Goal: Task Accomplishment & Management: Manage account settings

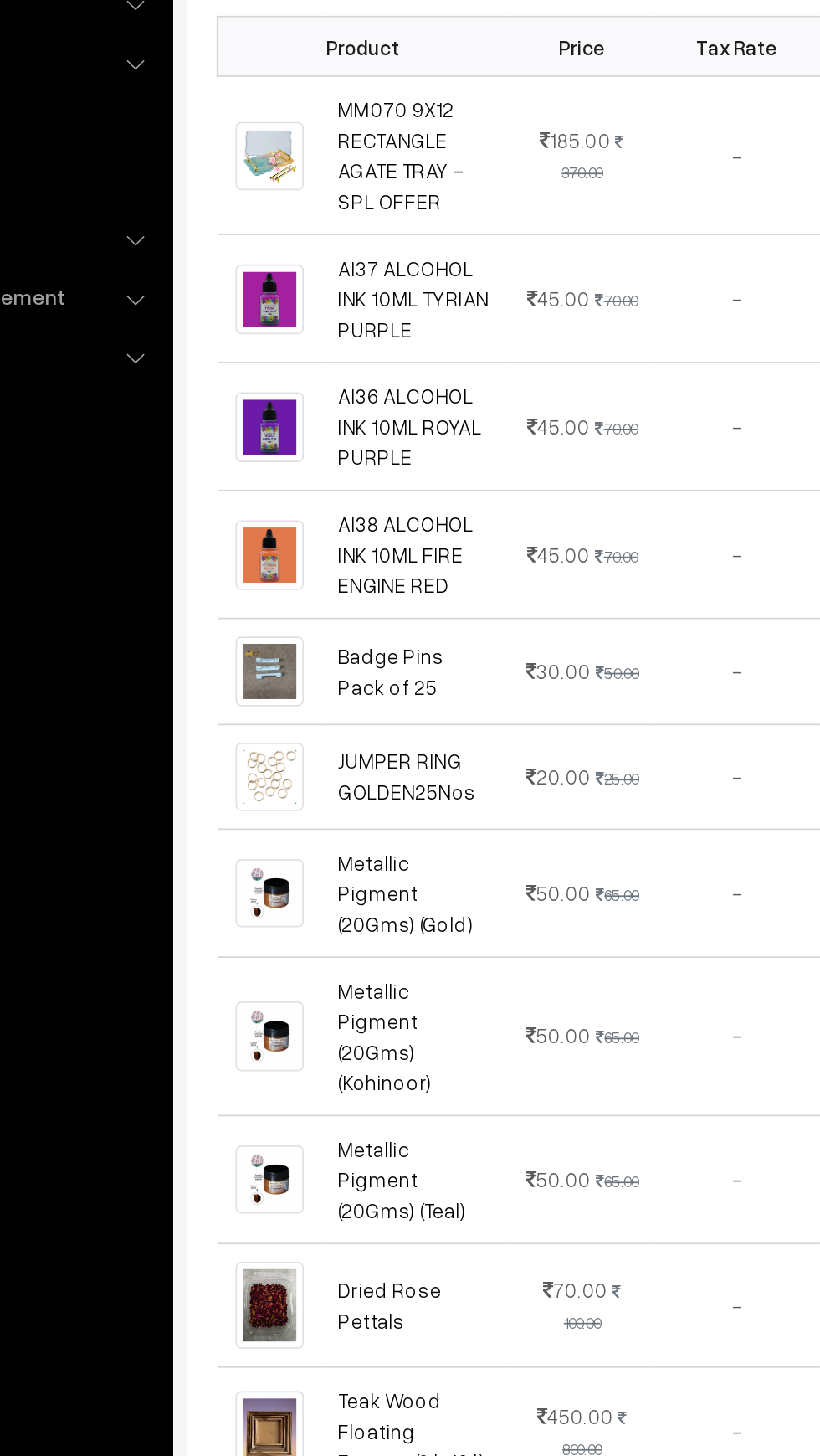
scroll to position [320, 0]
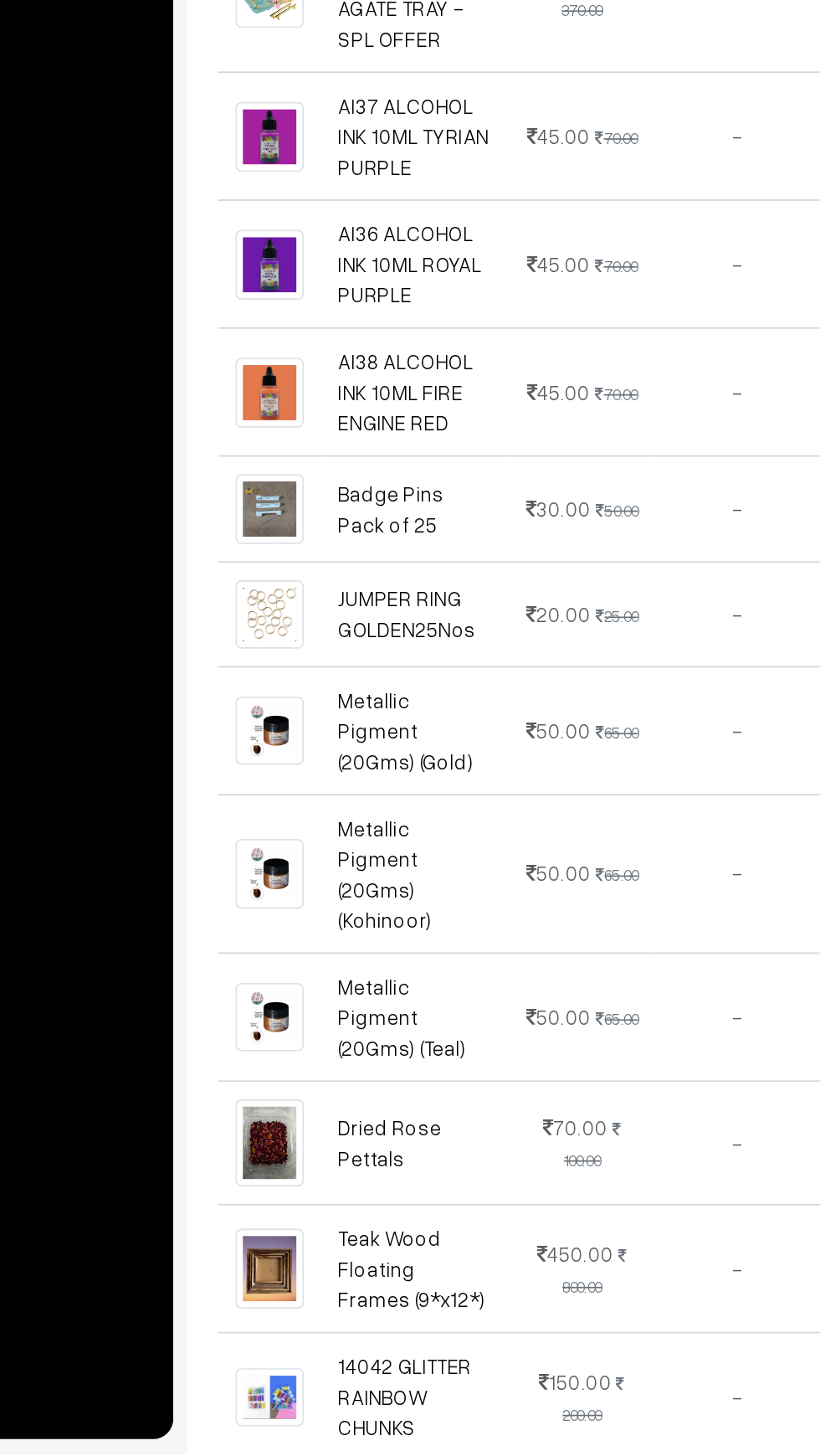
scroll to position [85, 0]
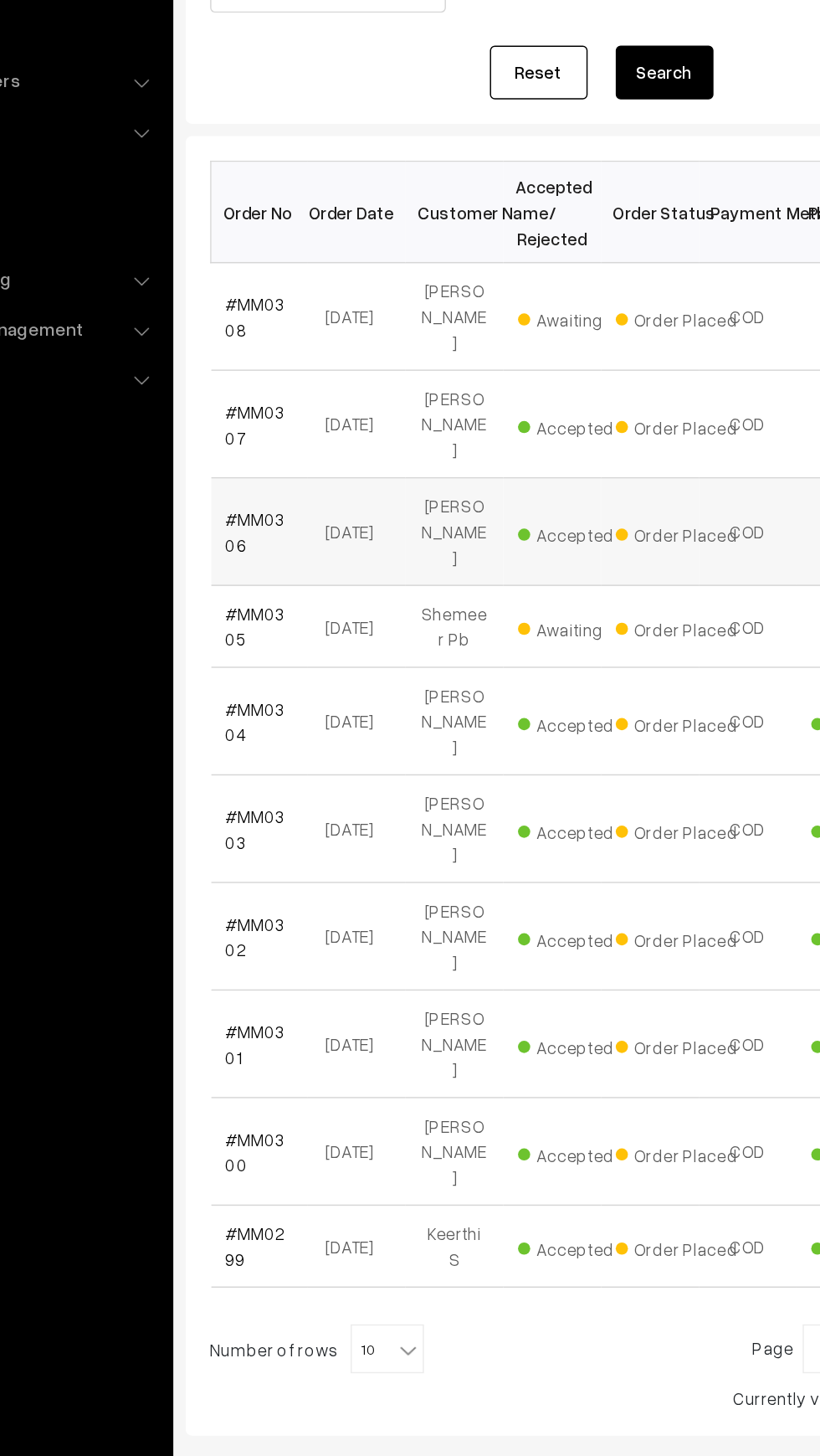
click at [284, 575] on td "#MM0306" at bounding box center [285, 601] width 67 height 74
click at [267, 586] on link "#MM0306" at bounding box center [283, 602] width 41 height 32
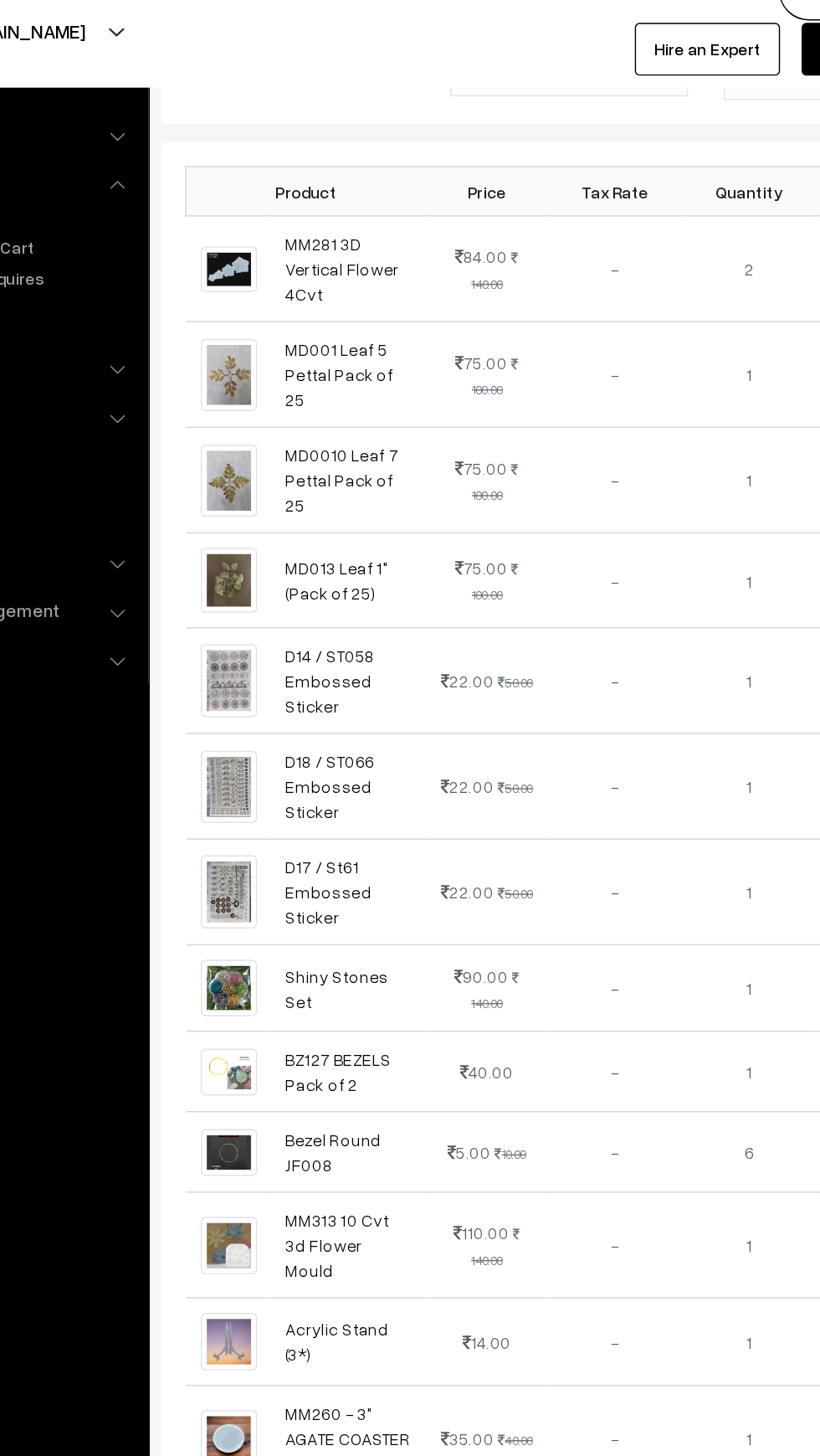
scroll to position [468, 0]
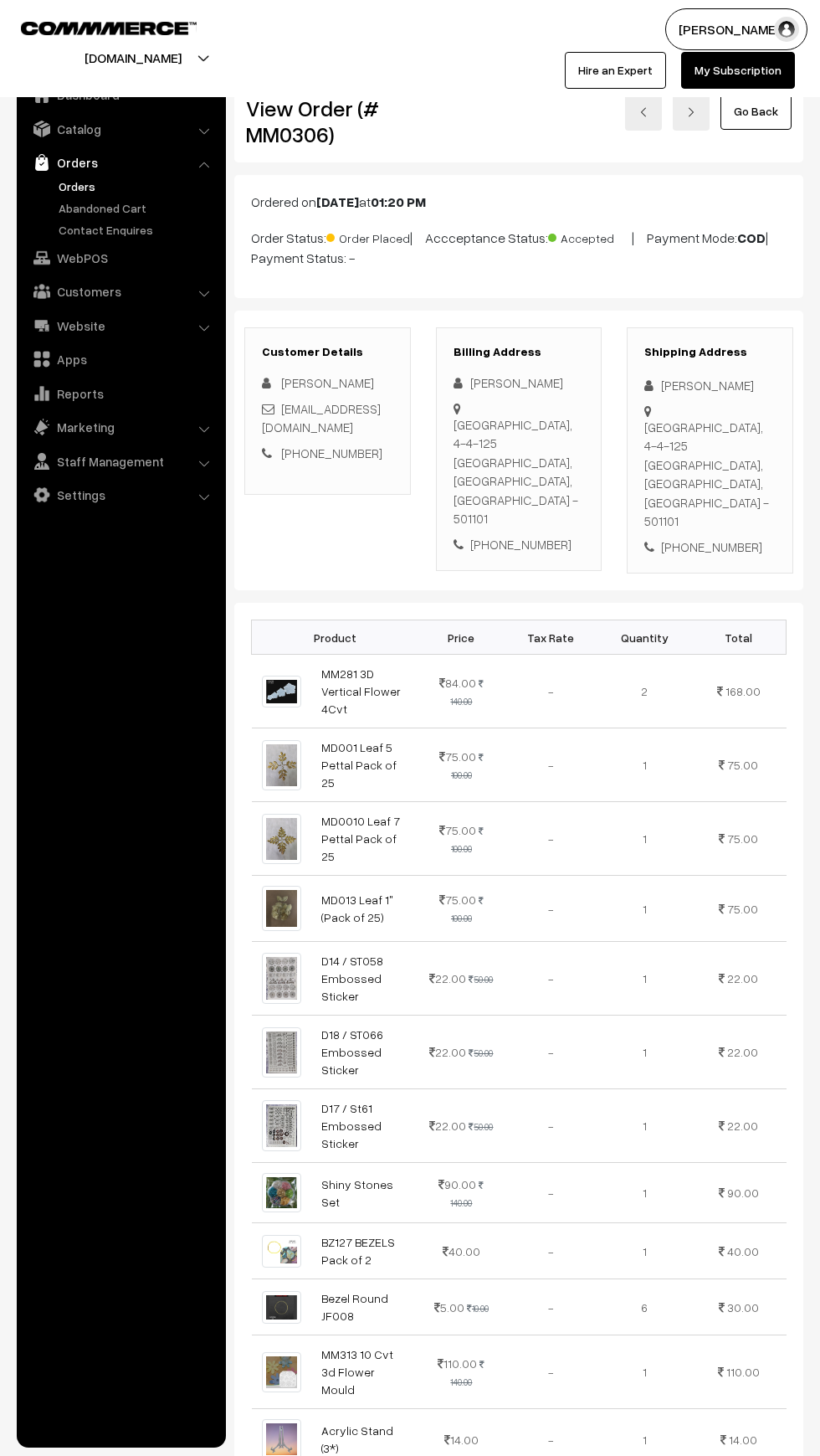
scroll to position [468, 0]
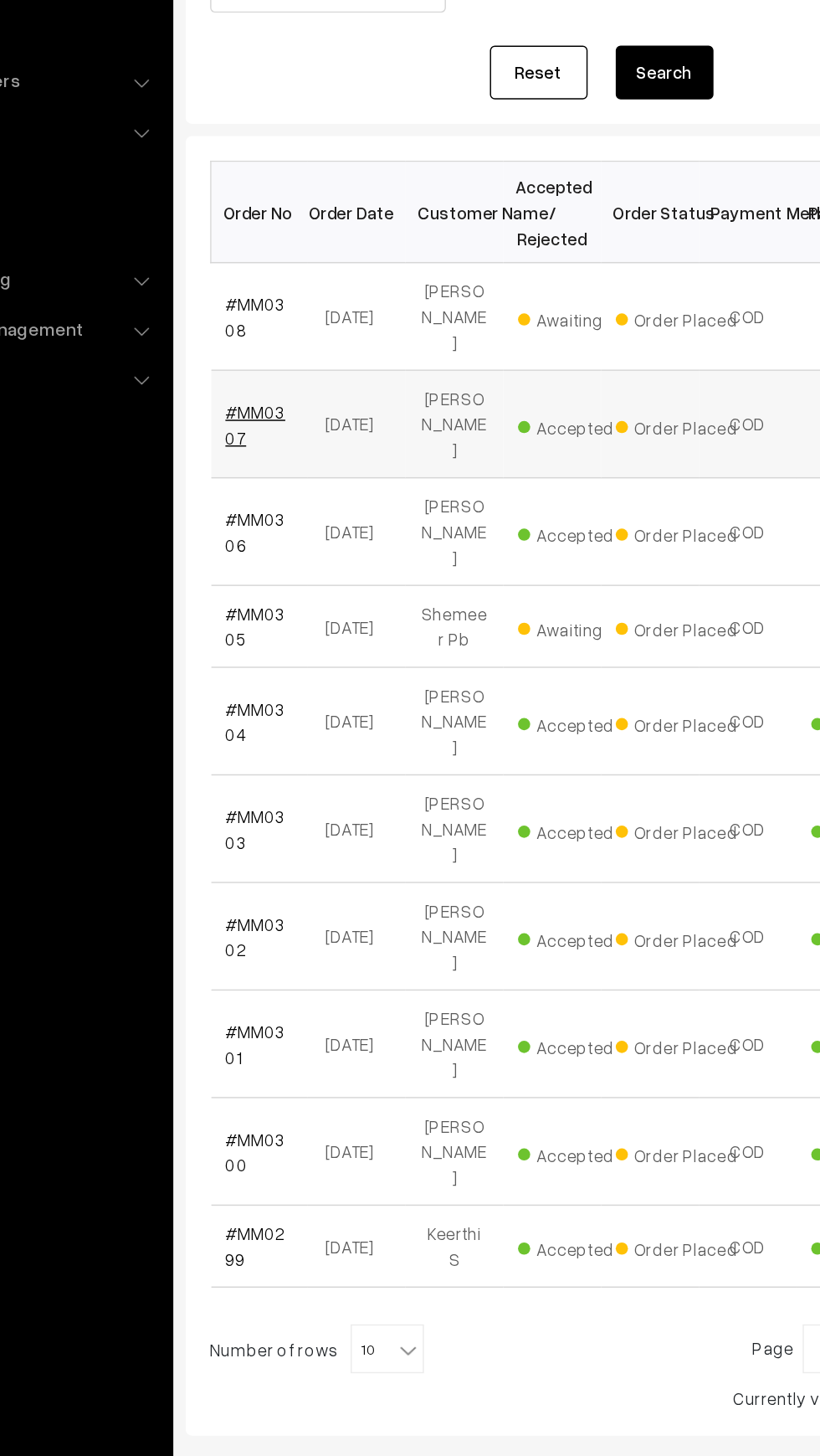
click at [299, 512] on link "#MM0307" at bounding box center [283, 528] width 41 height 32
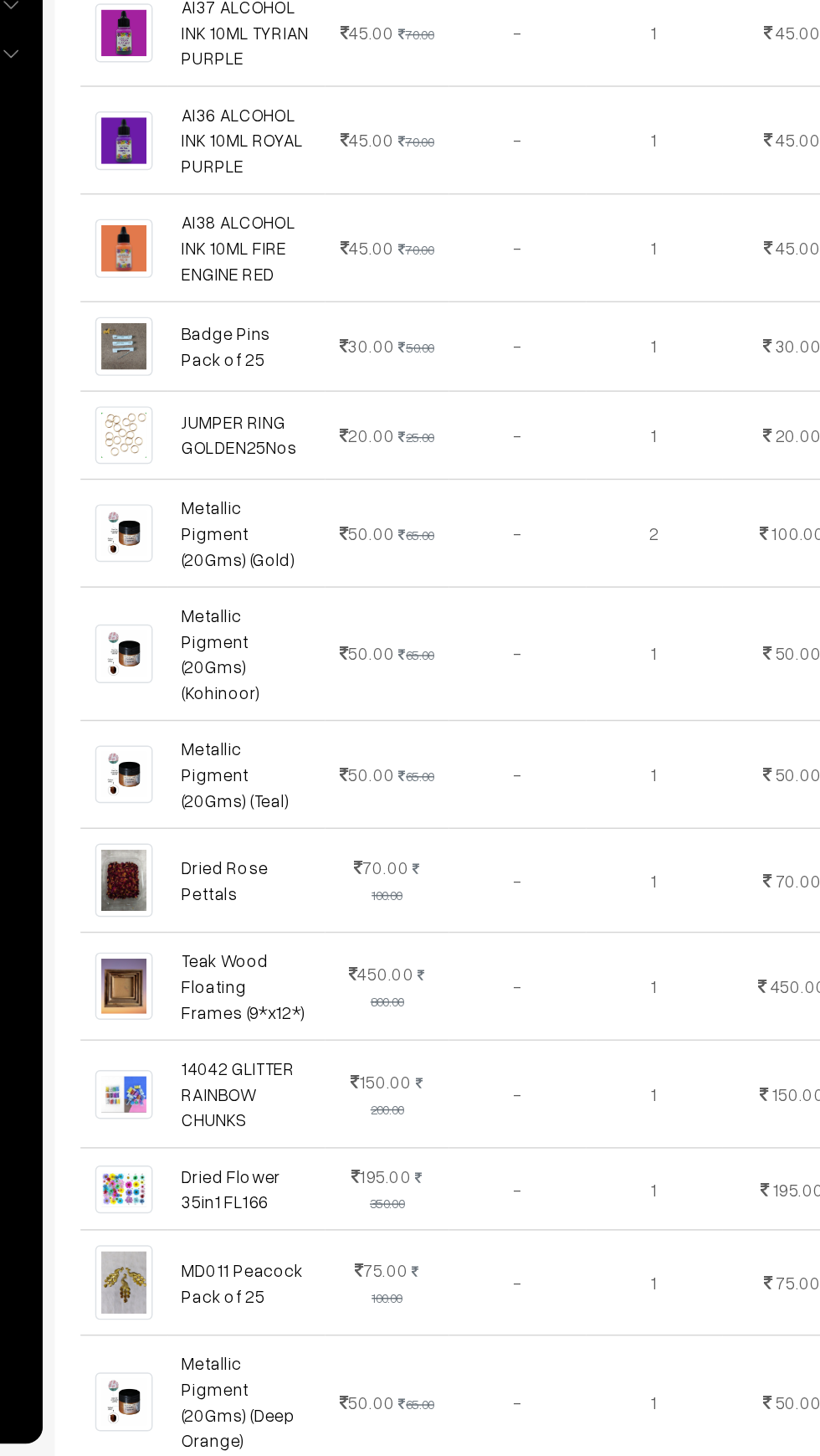
scroll to position [300, 0]
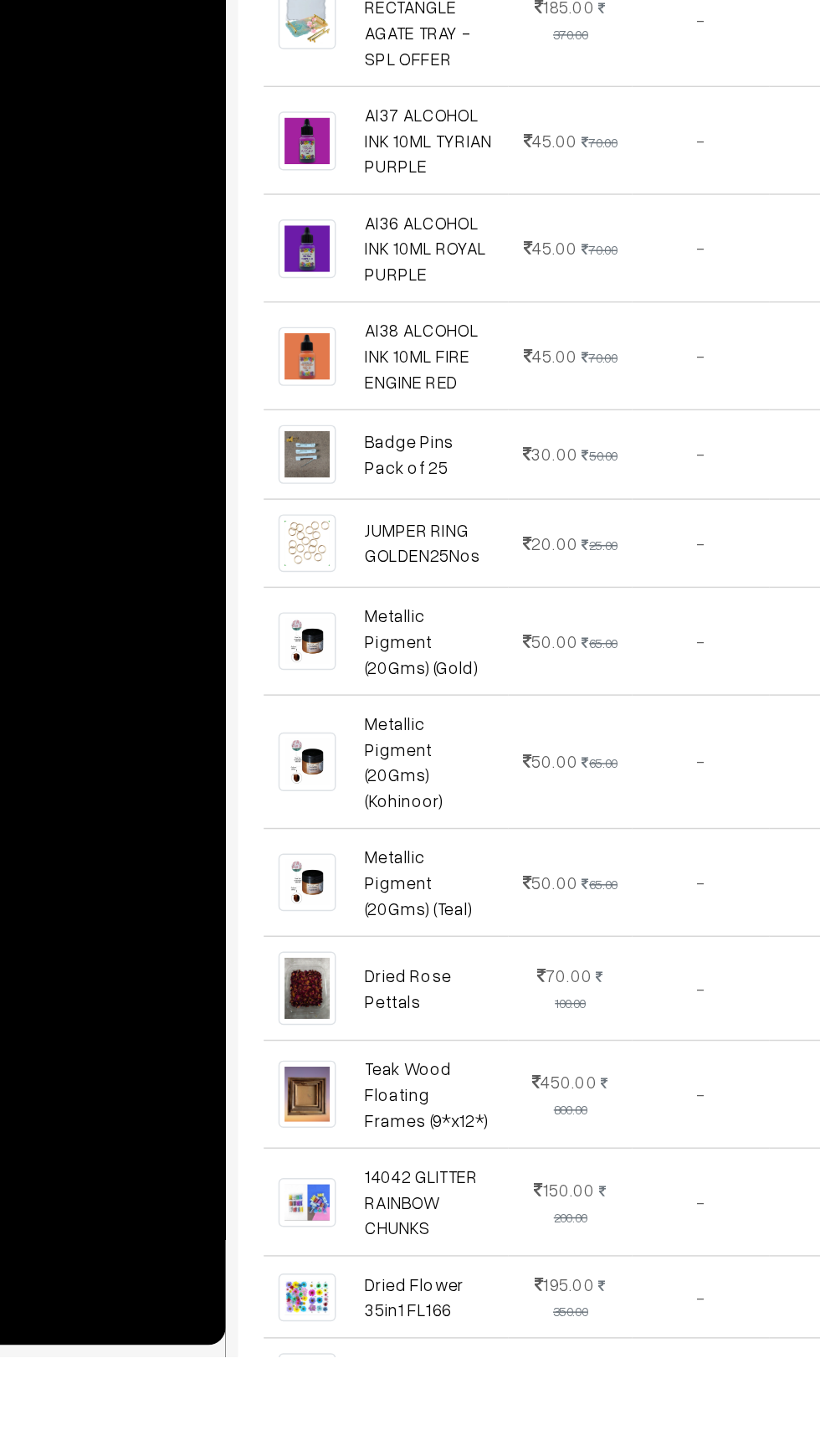
scroll to position [159, 0]
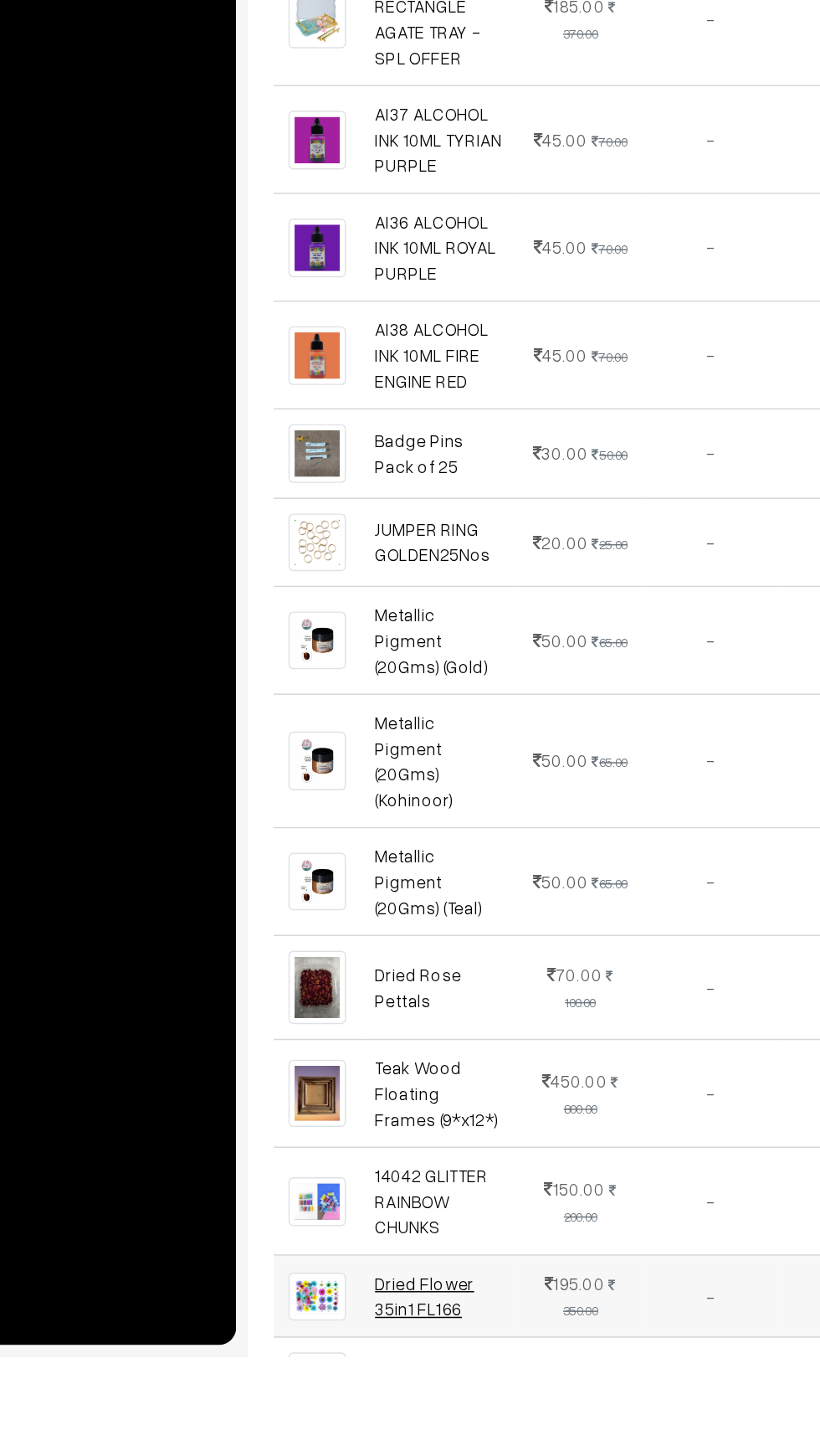
click at [380, 1398] on link "Dried Flower 35in1 FL166" at bounding box center [355, 1414] width 68 height 32
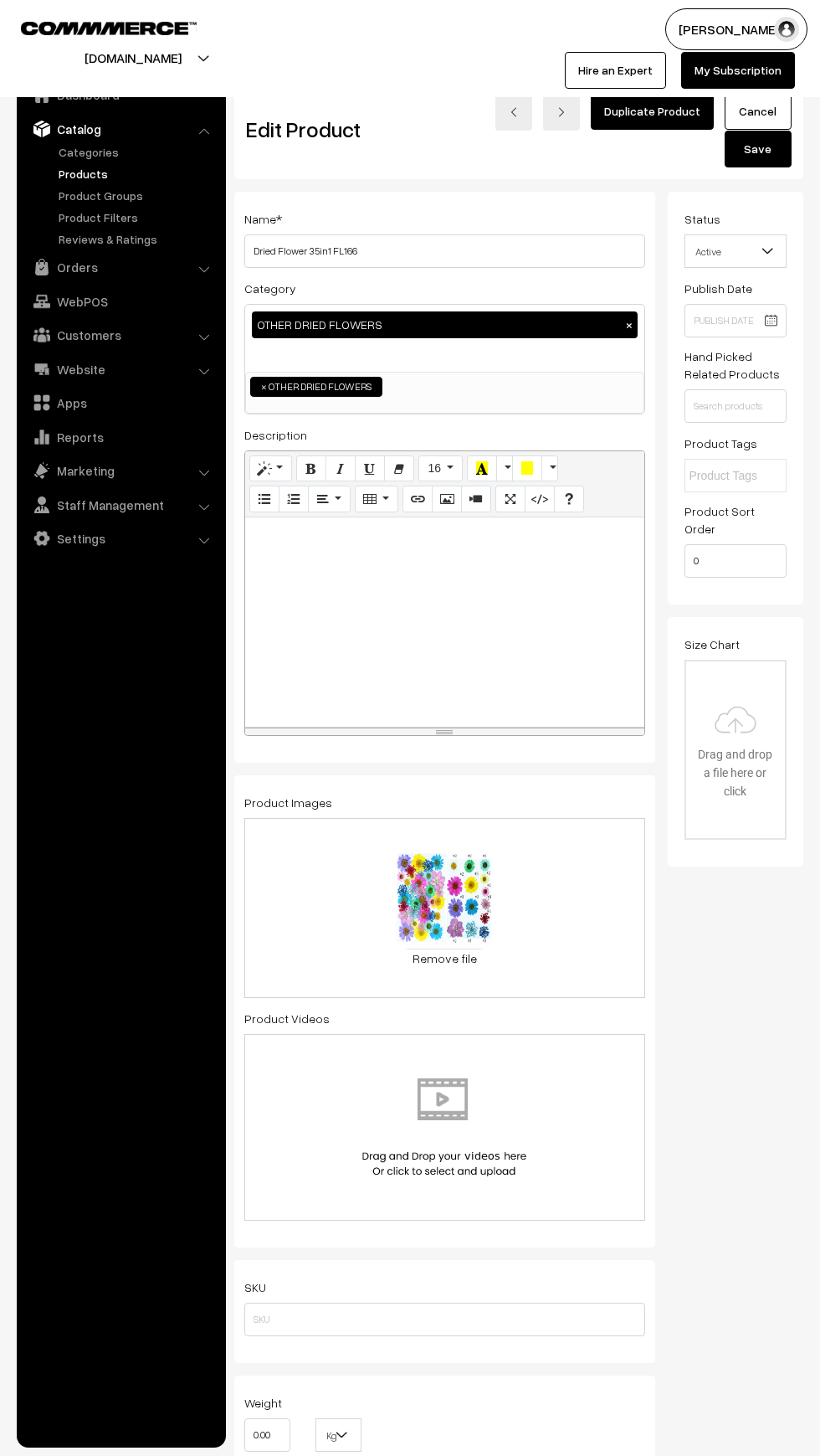
scroll to position [0, 12]
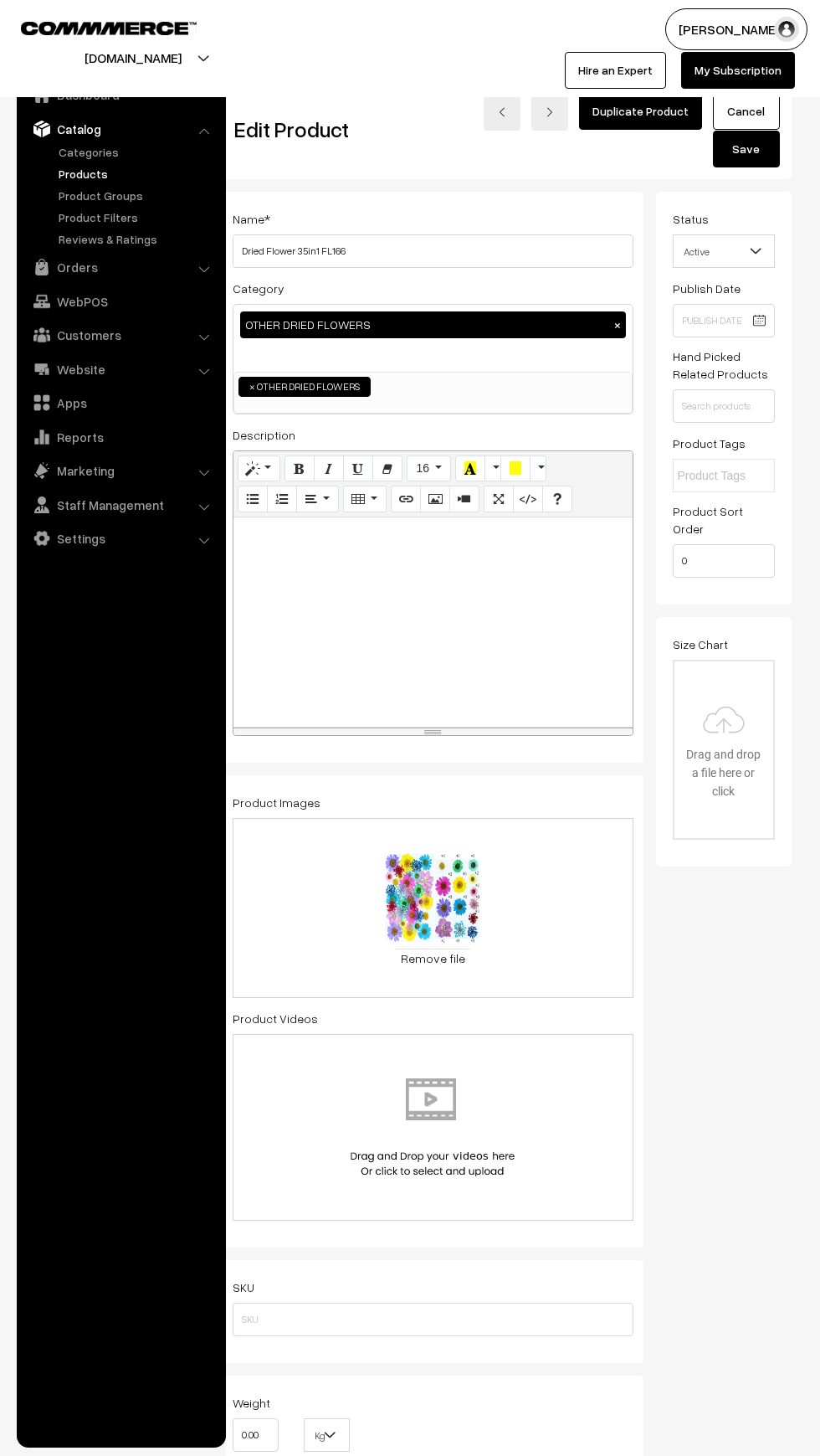
click at [717, 257] on span "Active" at bounding box center [724, 252] width 101 height 29
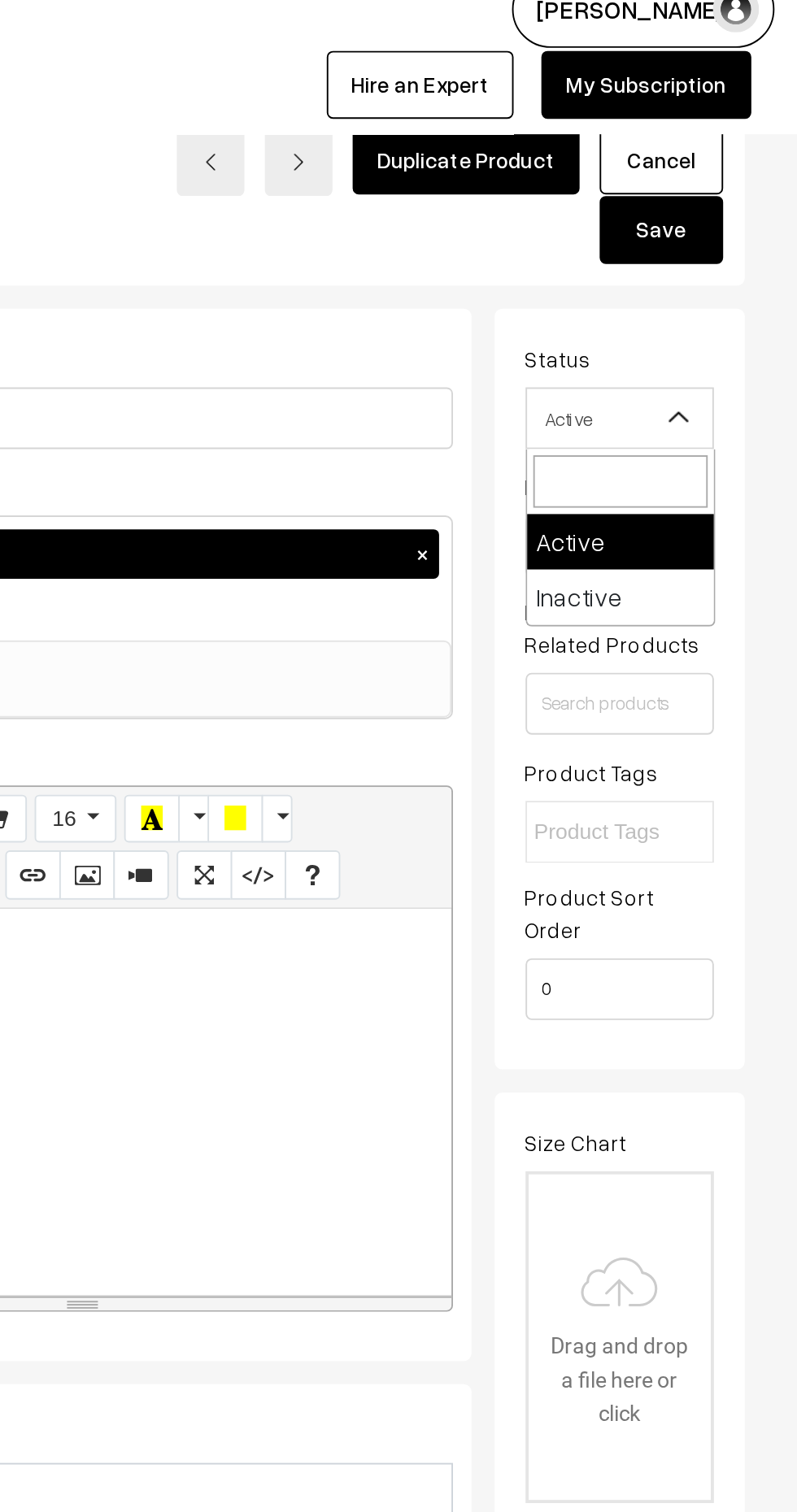
select select "2"
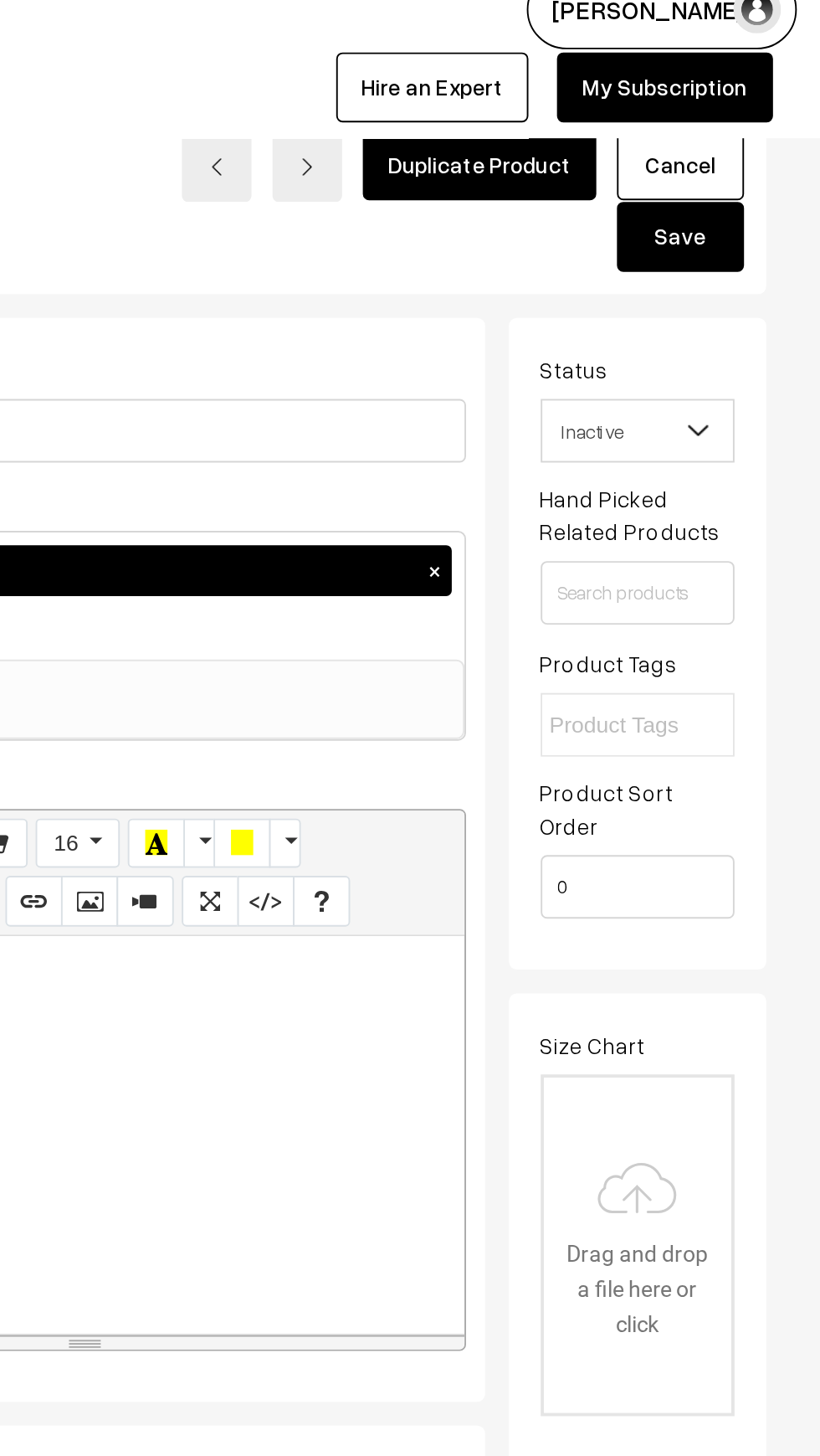
click at [752, 156] on button "Save" at bounding box center [746, 148] width 67 height 36
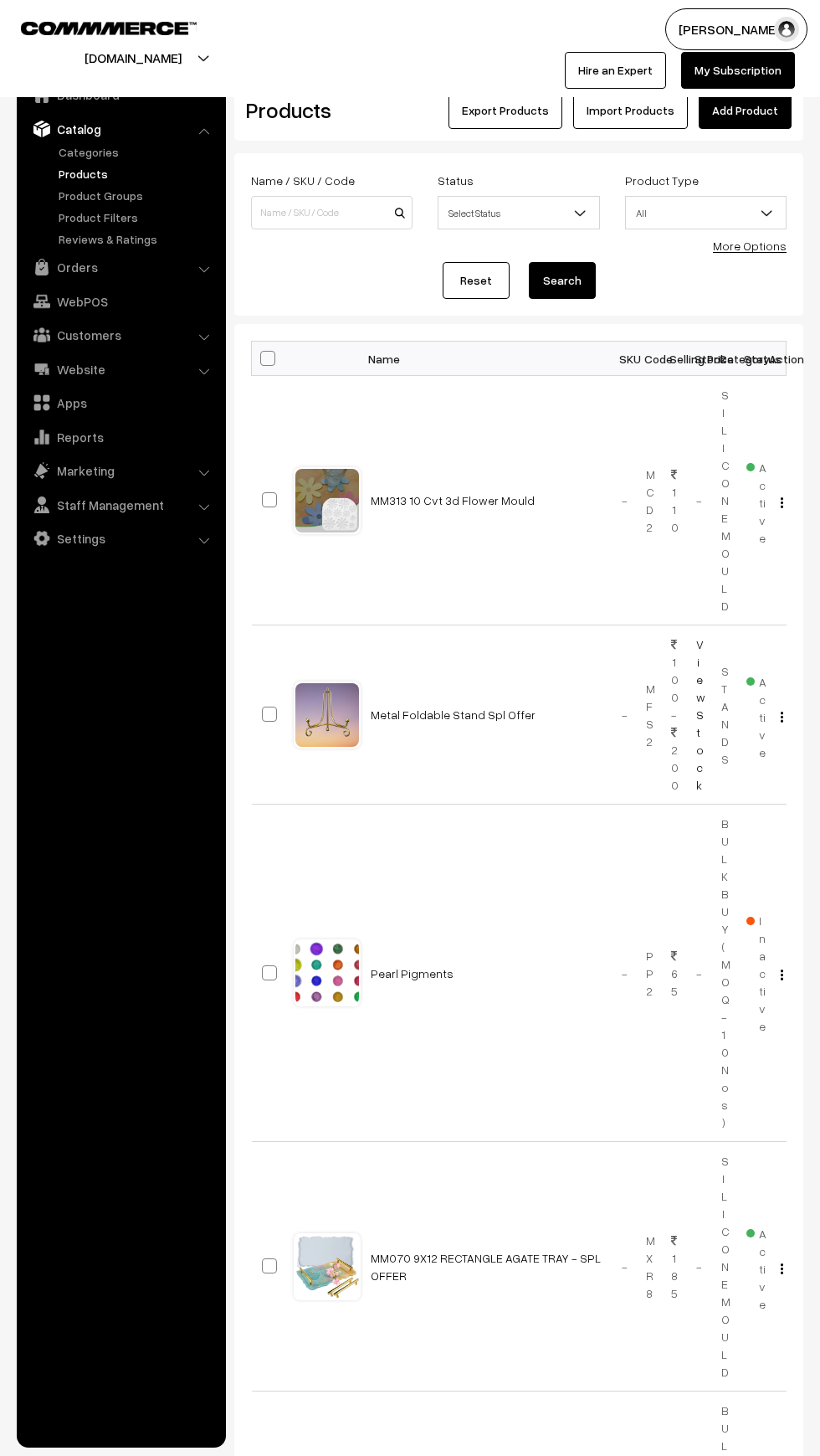
click at [80, 181] on link "Products" at bounding box center [137, 174] width 166 height 18
click at [60, 267] on link "Orders" at bounding box center [121, 268] width 199 height 30
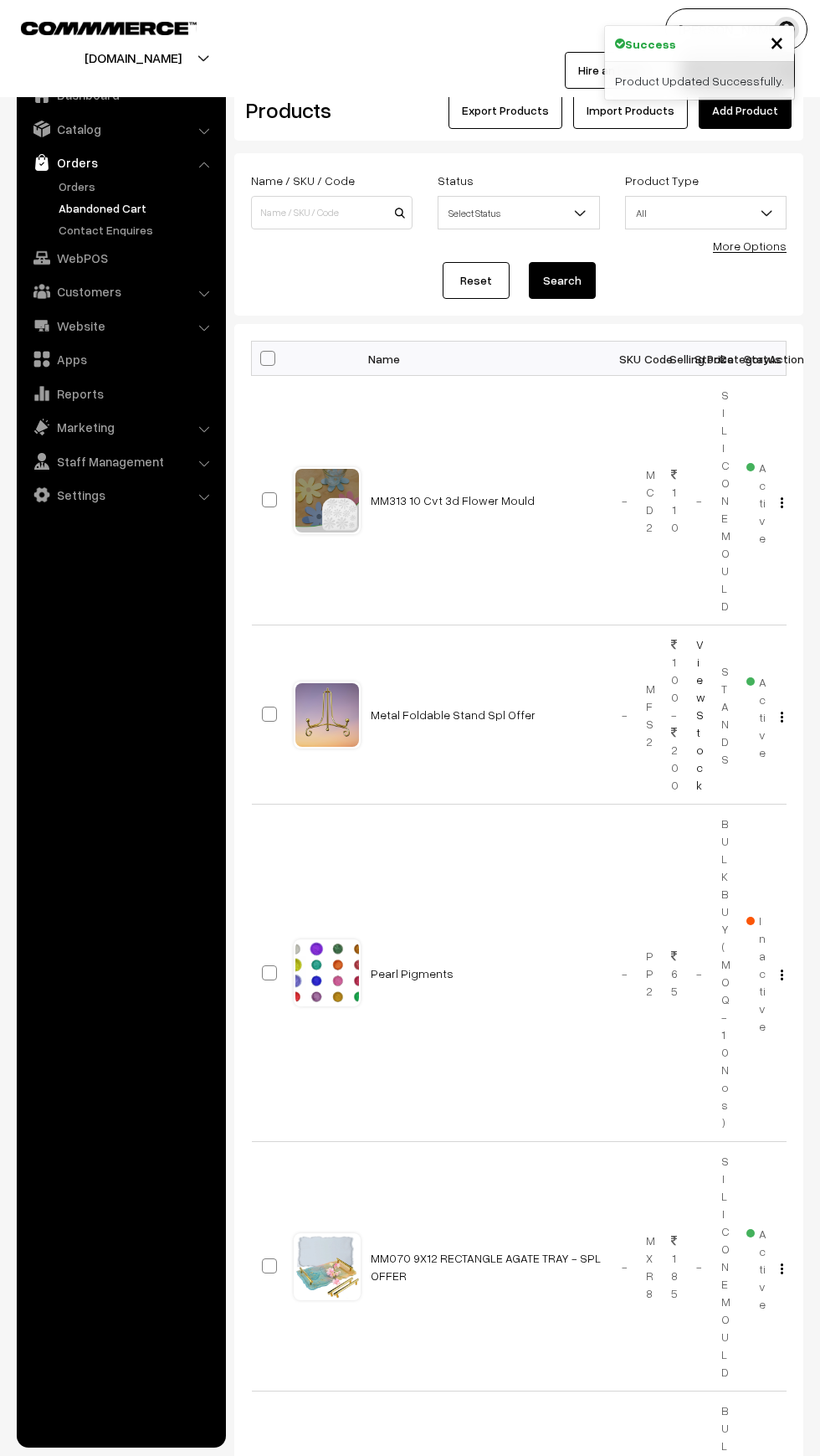
click at [66, 211] on link "Abandoned Cart" at bounding box center [137, 208] width 166 height 18
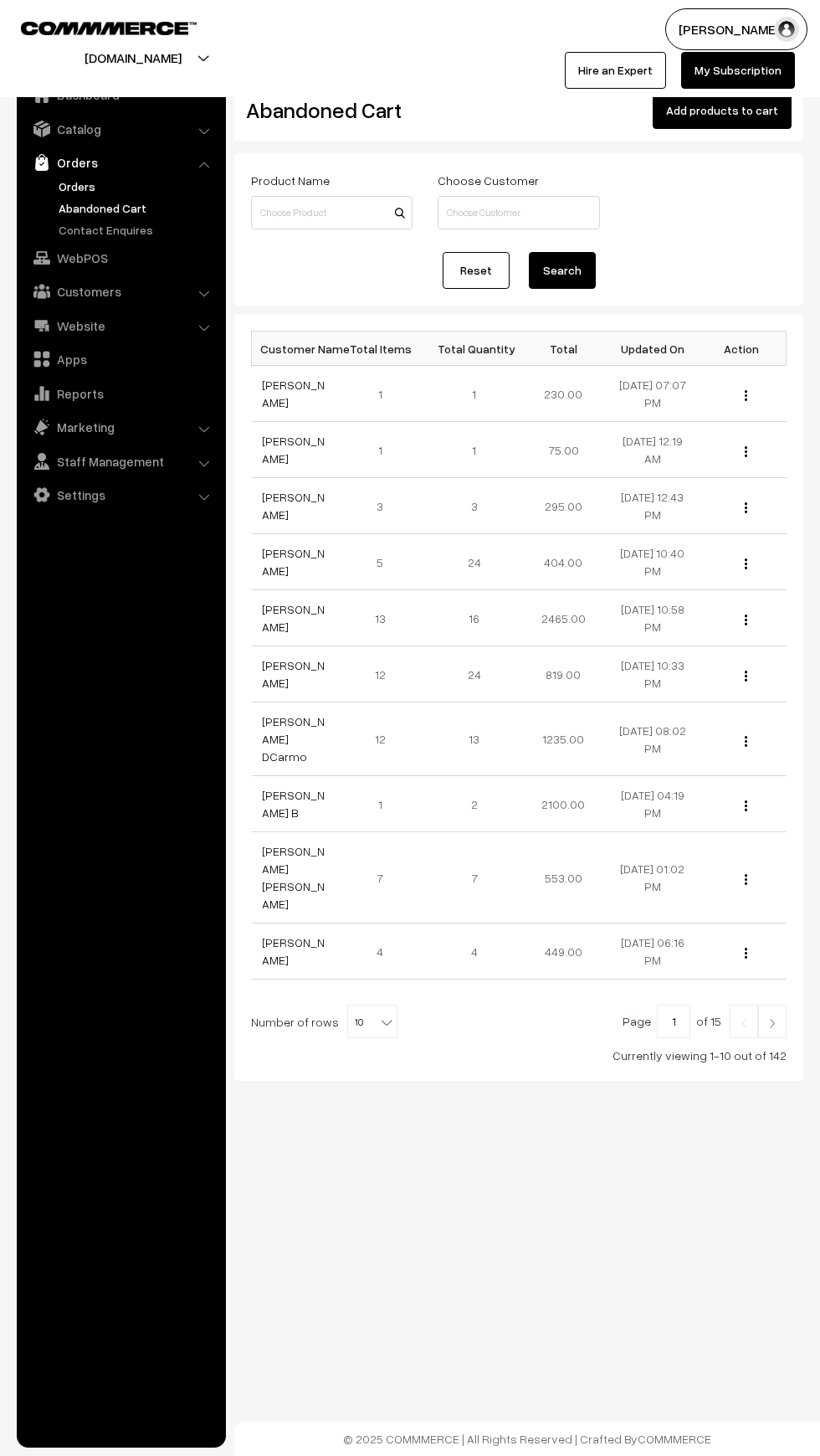
click at [74, 186] on link "Orders" at bounding box center [137, 187] width 166 height 18
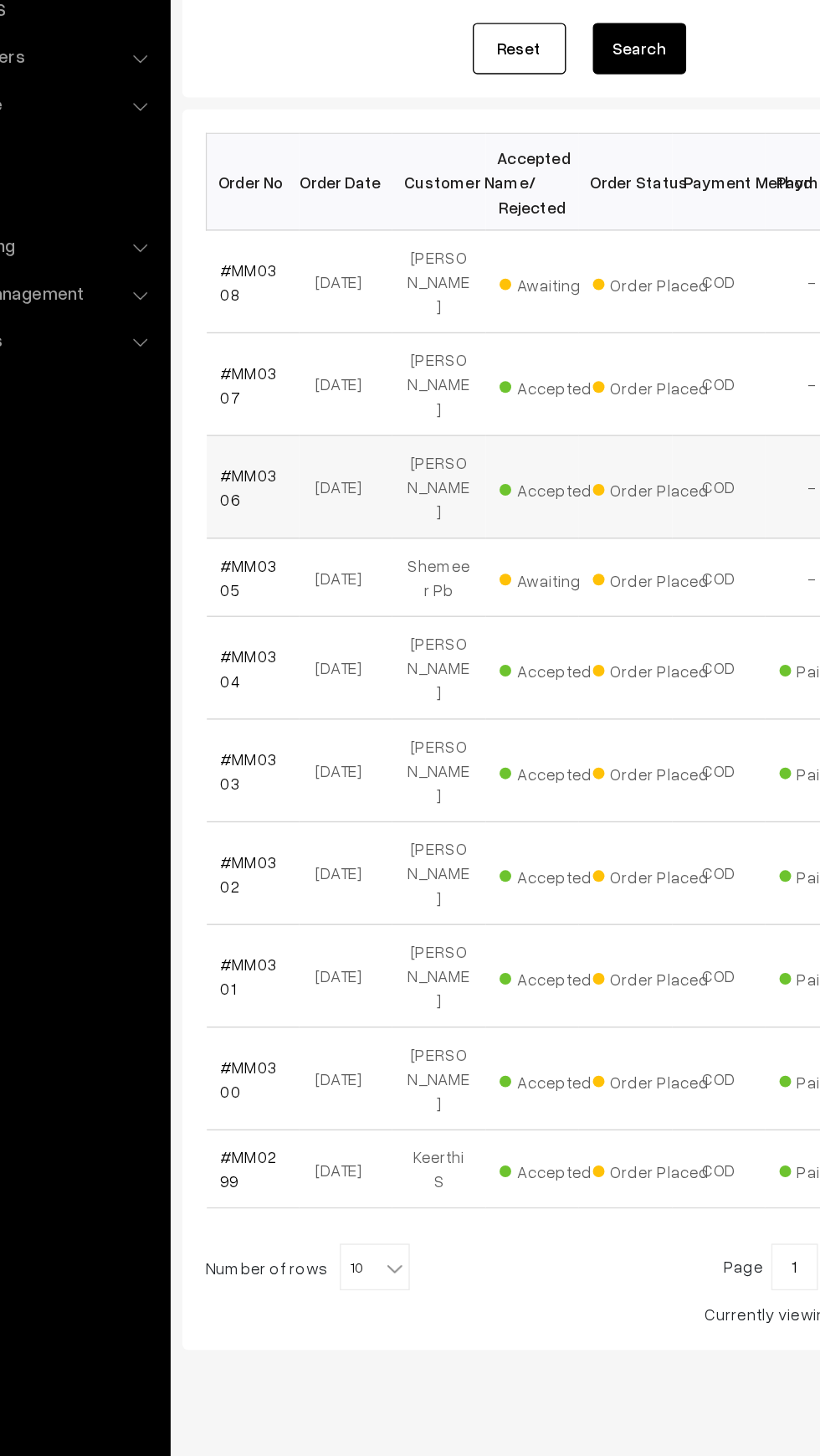
click at [285, 572] on td "#MM0306" at bounding box center [285, 601] width 67 height 74
click at [300, 586] on link "#MM0306" at bounding box center [283, 602] width 41 height 32
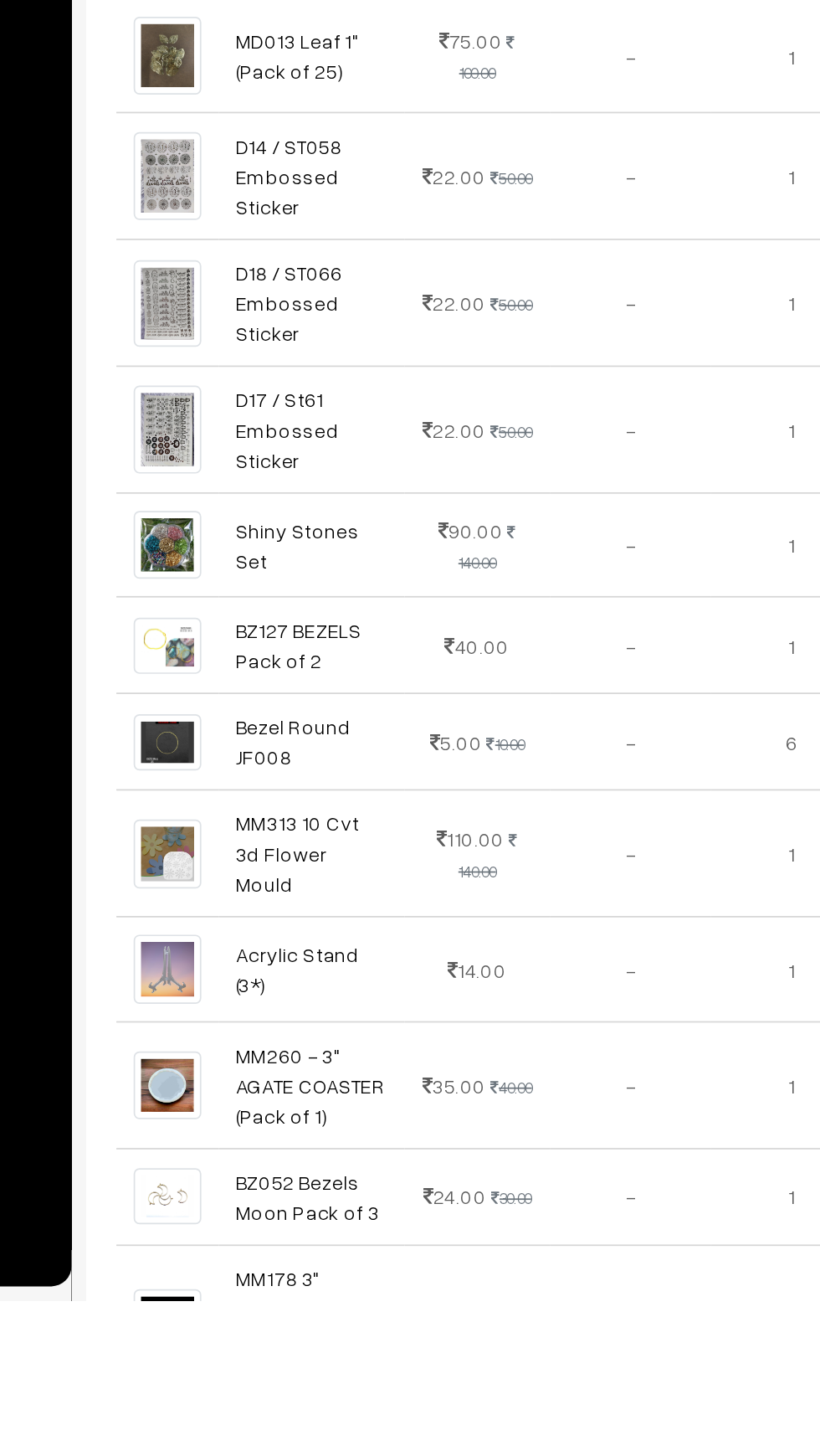
scroll to position [183, 0]
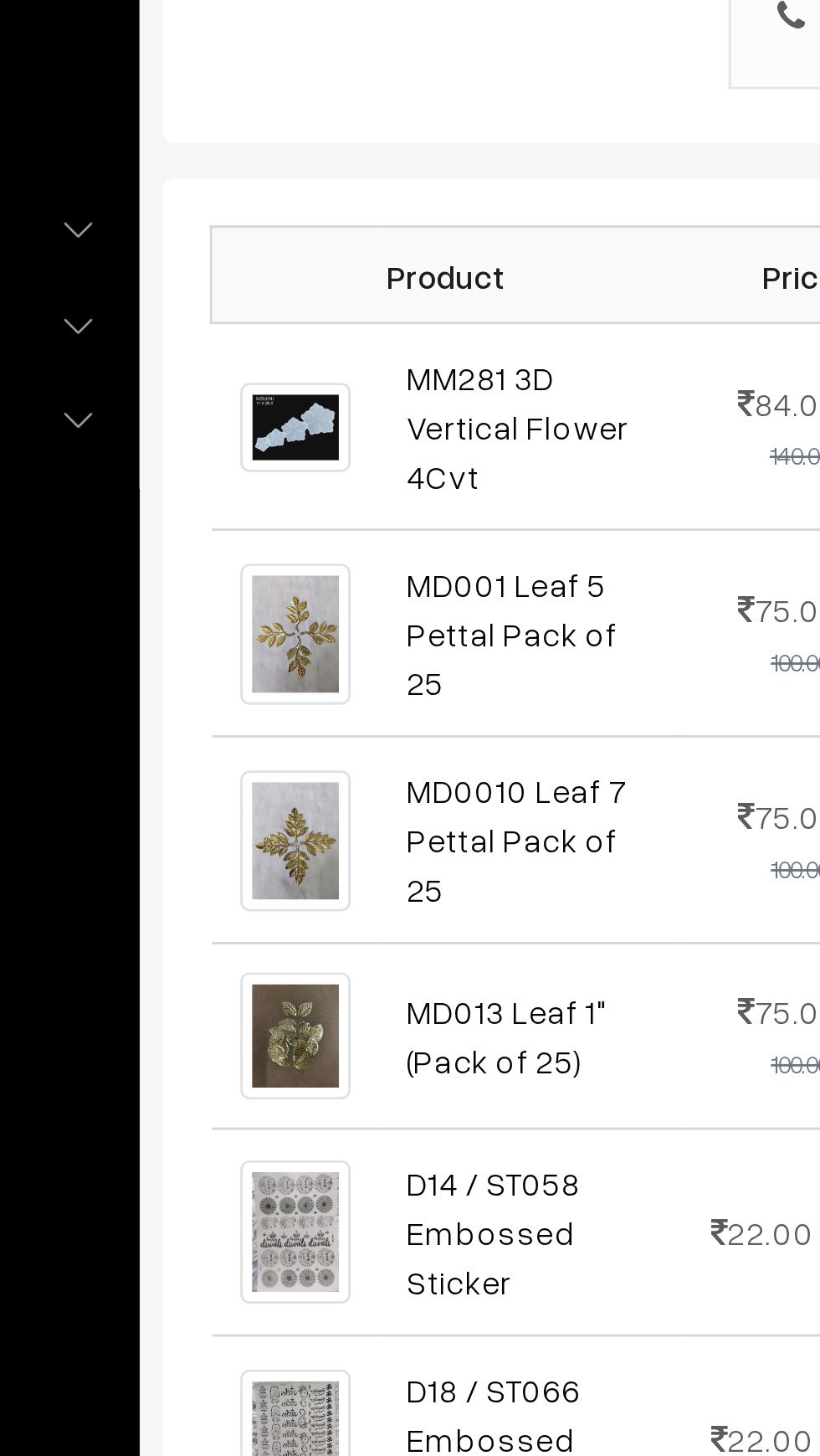
scroll to position [192, 0]
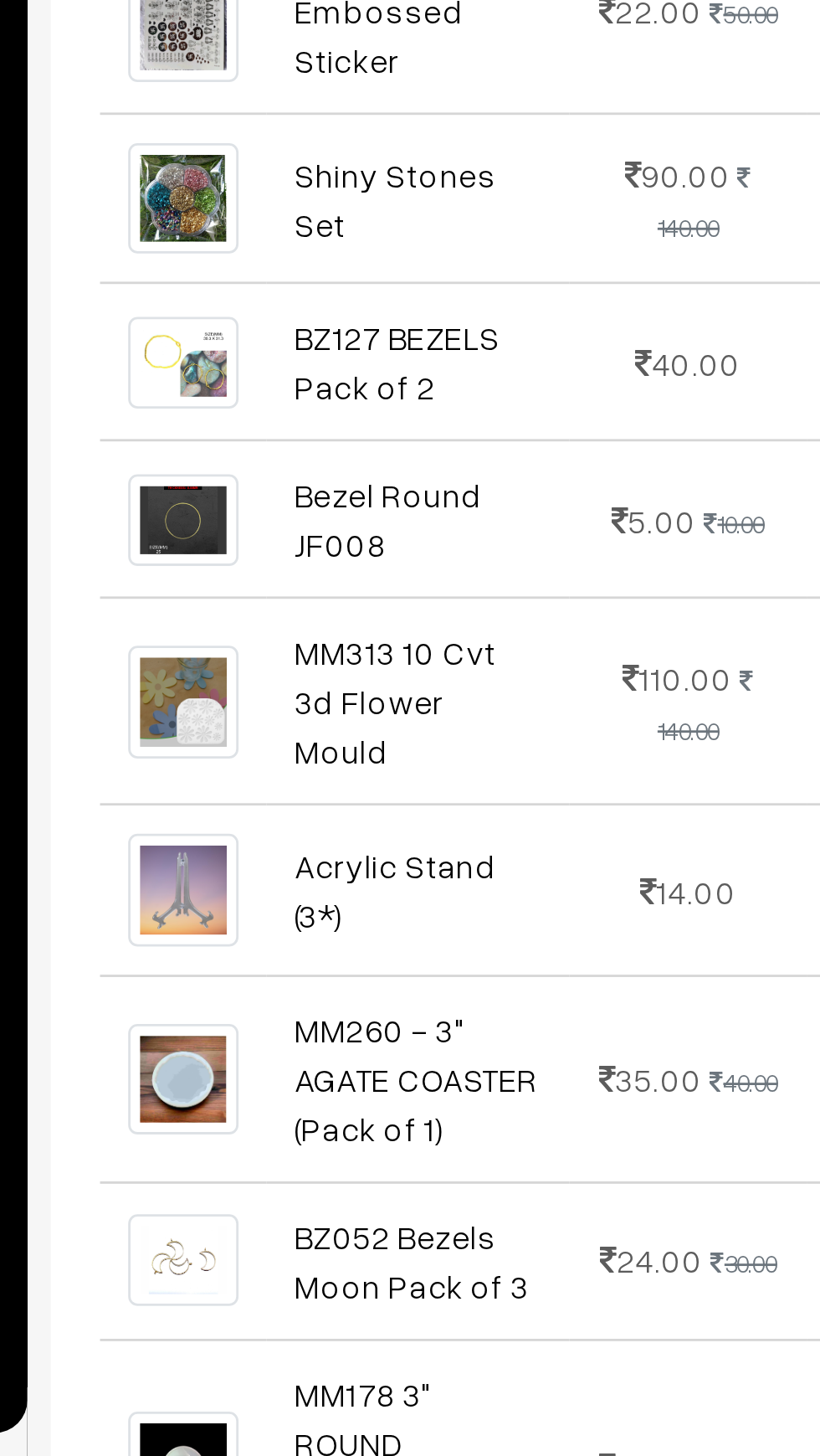
scroll to position [186, 0]
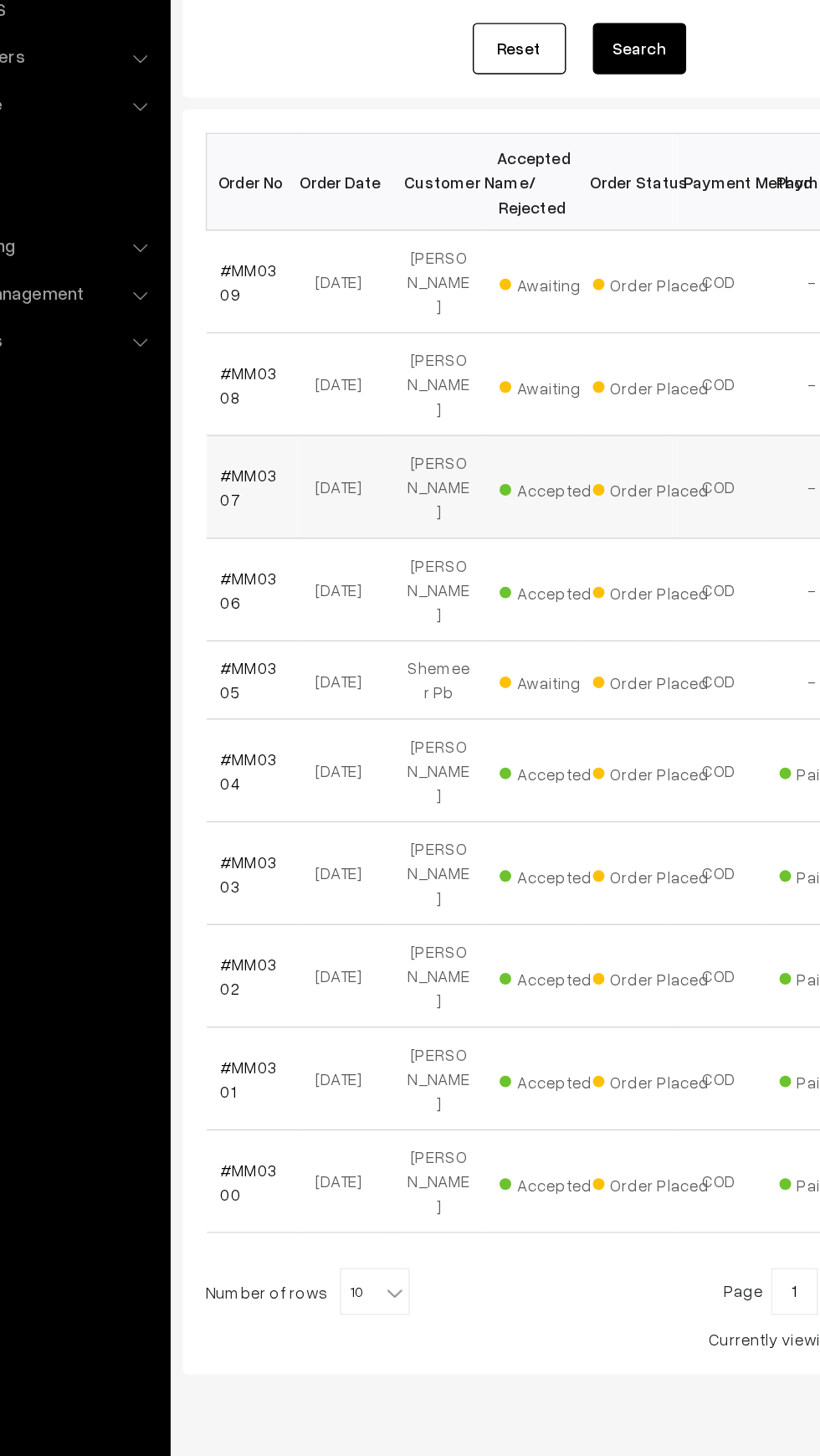
click at [288, 572] on td "#MM0307" at bounding box center [285, 601] width 67 height 74
click at [290, 586] on link "#MM0307" at bounding box center [283, 602] width 41 height 32
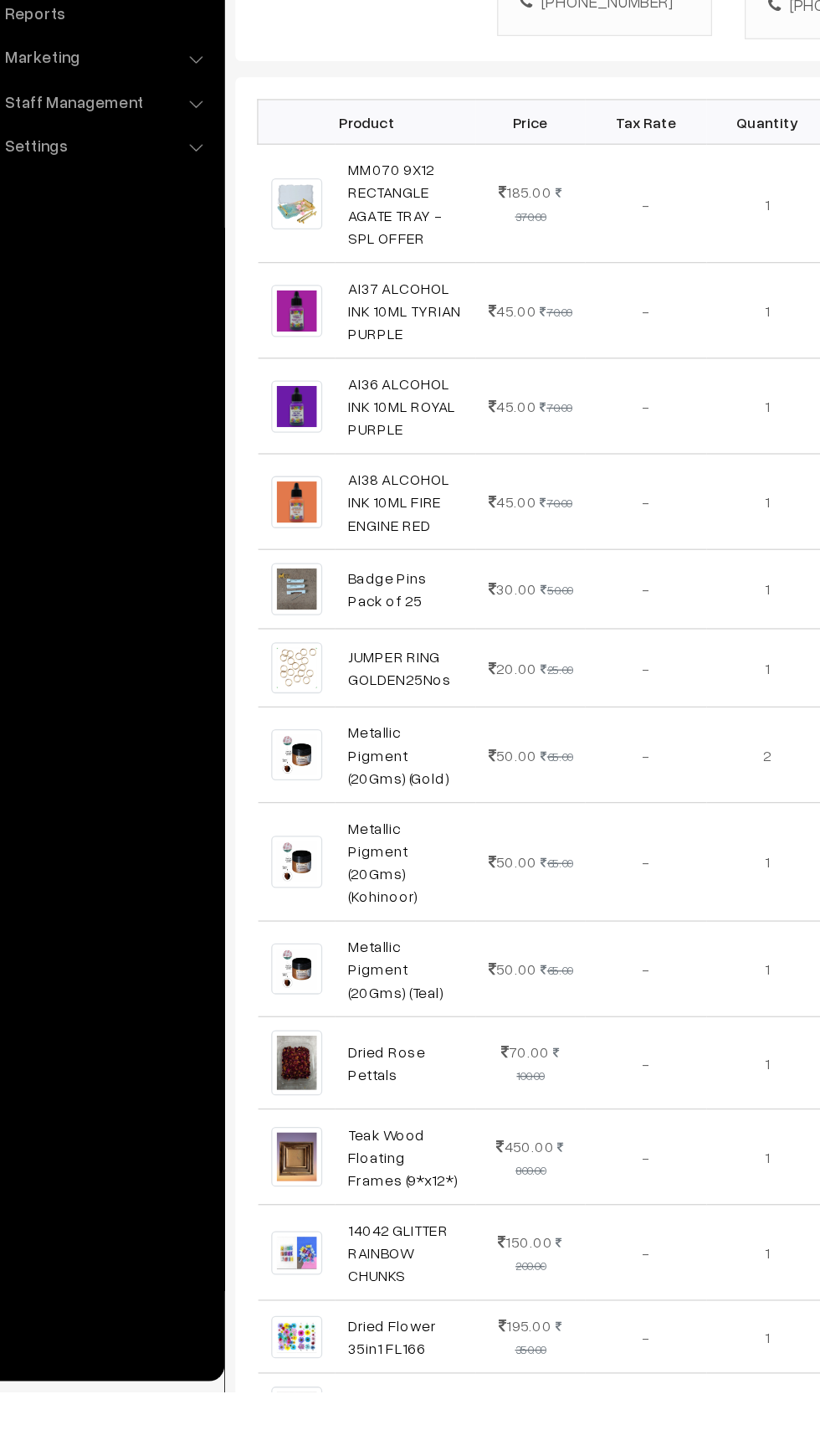
scroll to position [164, 0]
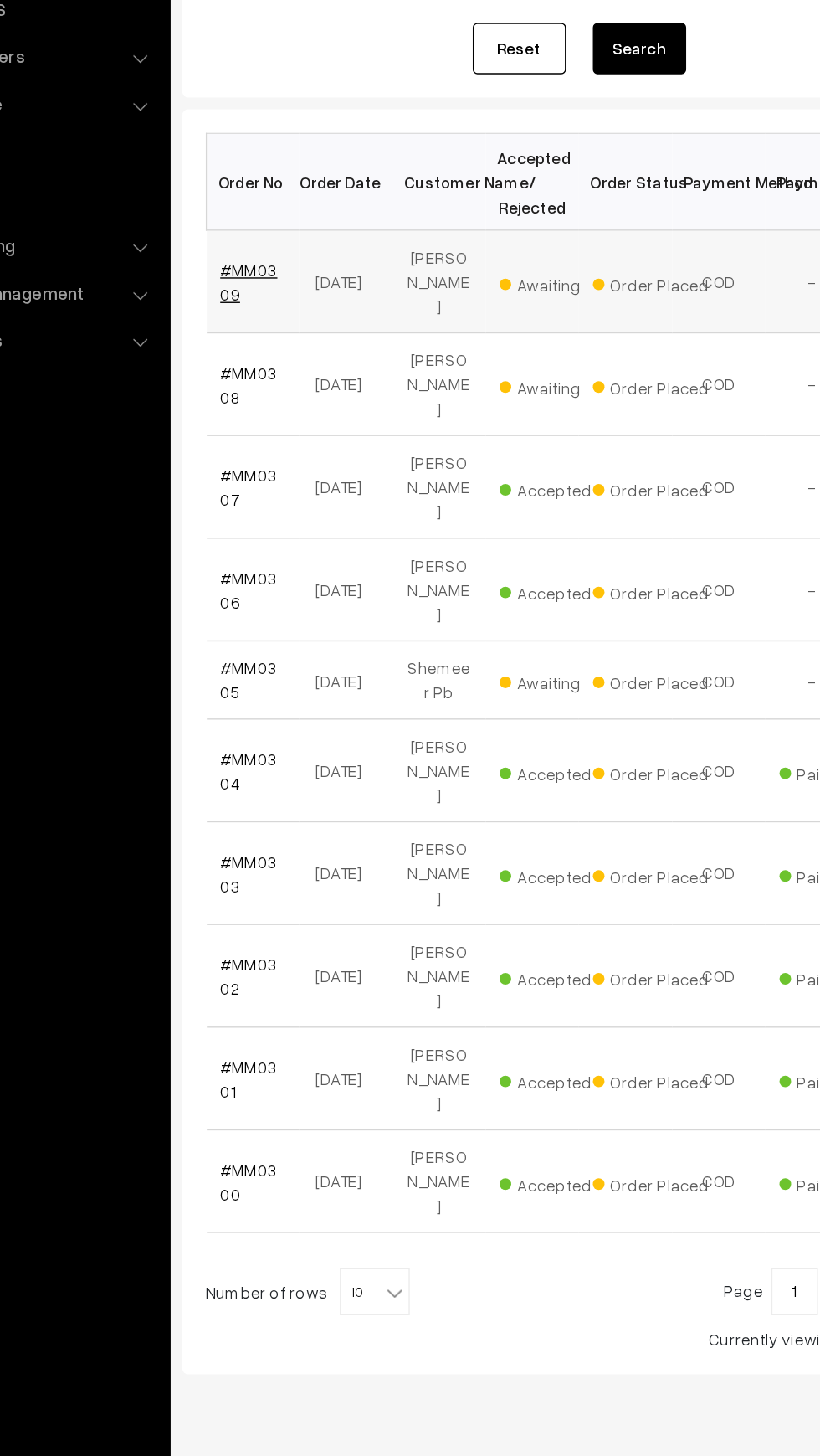
click at [284, 438] on link "#MM0309" at bounding box center [283, 454] width 41 height 32
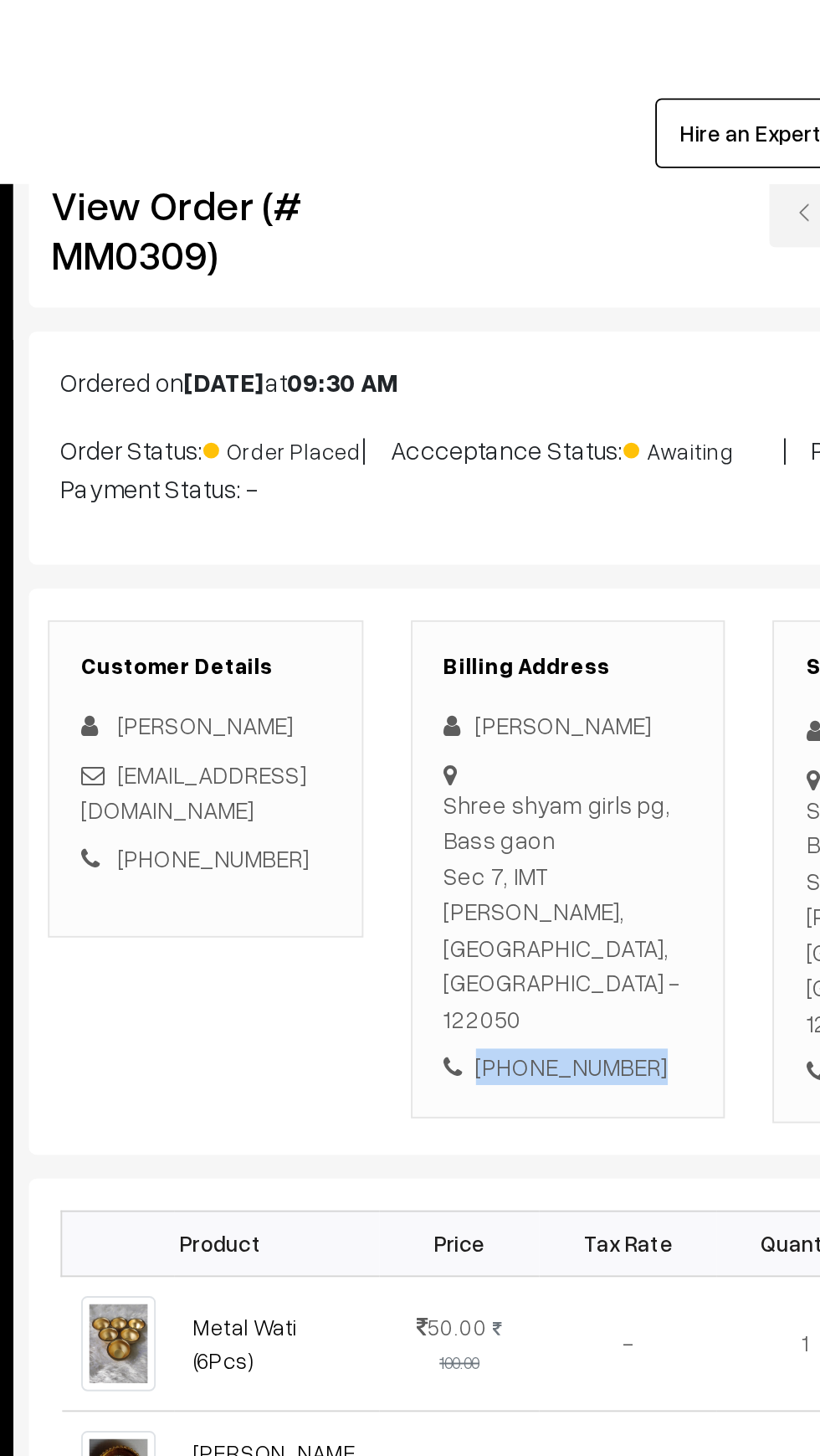
copy div "[PHONE_NUMBER]"
